Goal: Answer question/provide support: Share knowledge or assist other users

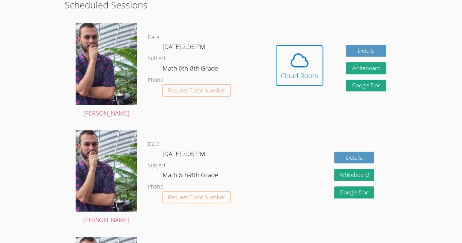
scroll to position [191, 0]
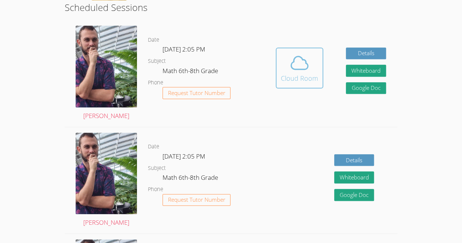
click at [288, 74] on div "Cloud Room" at bounding box center [299, 78] width 37 height 10
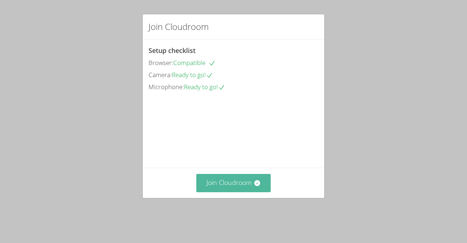
click at [256, 186] on icon at bounding box center [257, 182] width 7 height 7
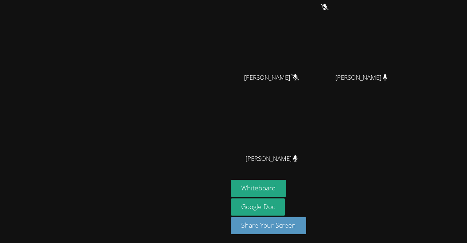
scroll to position [64, 0]
click at [286, 186] on button "Whiteboard" at bounding box center [258, 187] width 55 height 17
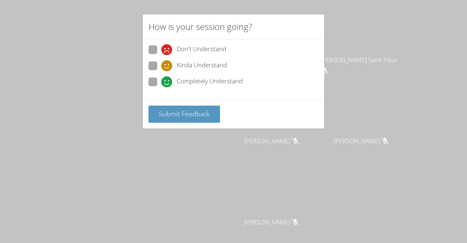
click at [186, 85] on span "Completely Understand" at bounding box center [210, 81] width 66 height 11
click at [167, 84] on input "Completely Understand" at bounding box center [164, 80] width 6 height 6
radio input "true"
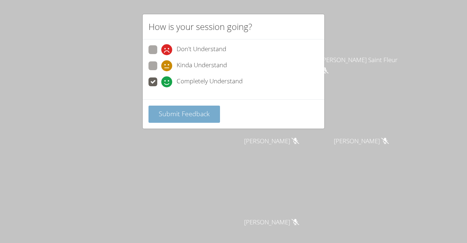
click at [192, 112] on span "Submit Feedback" at bounding box center [184, 113] width 51 height 9
